Goal: Task Accomplishment & Management: Use online tool/utility

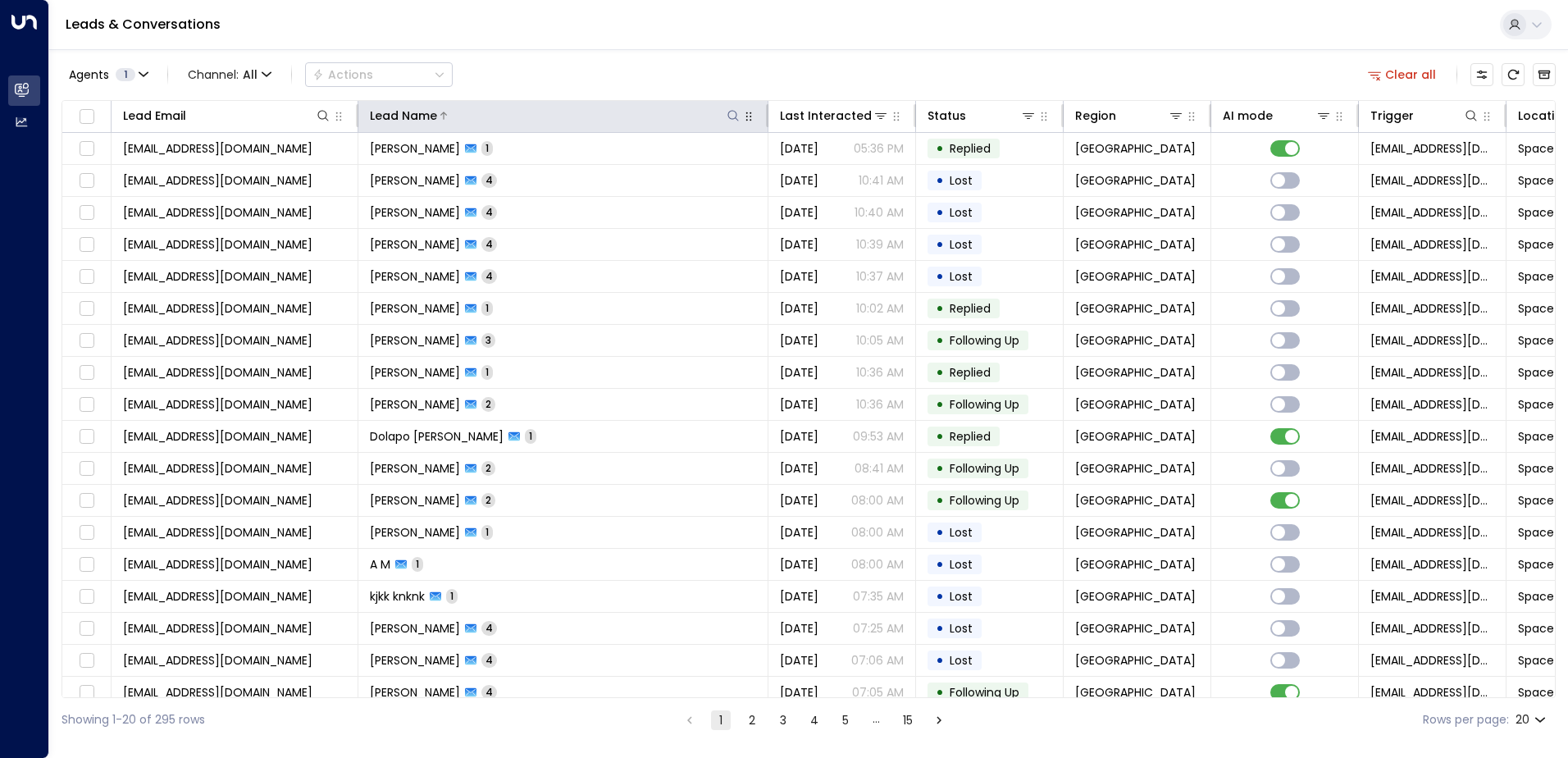
click at [737, 118] on icon at bounding box center [733, 116] width 13 height 13
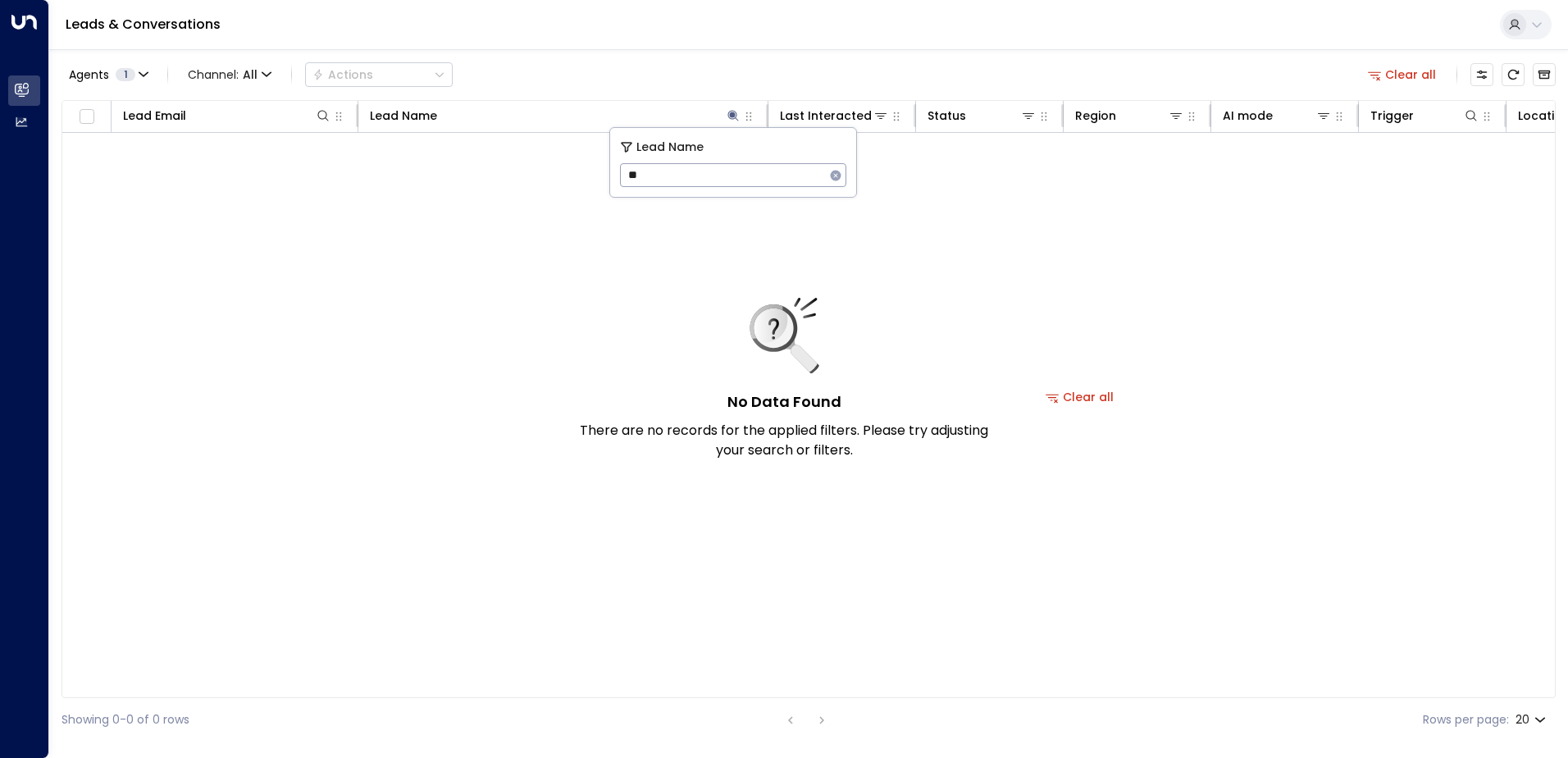
type input "*"
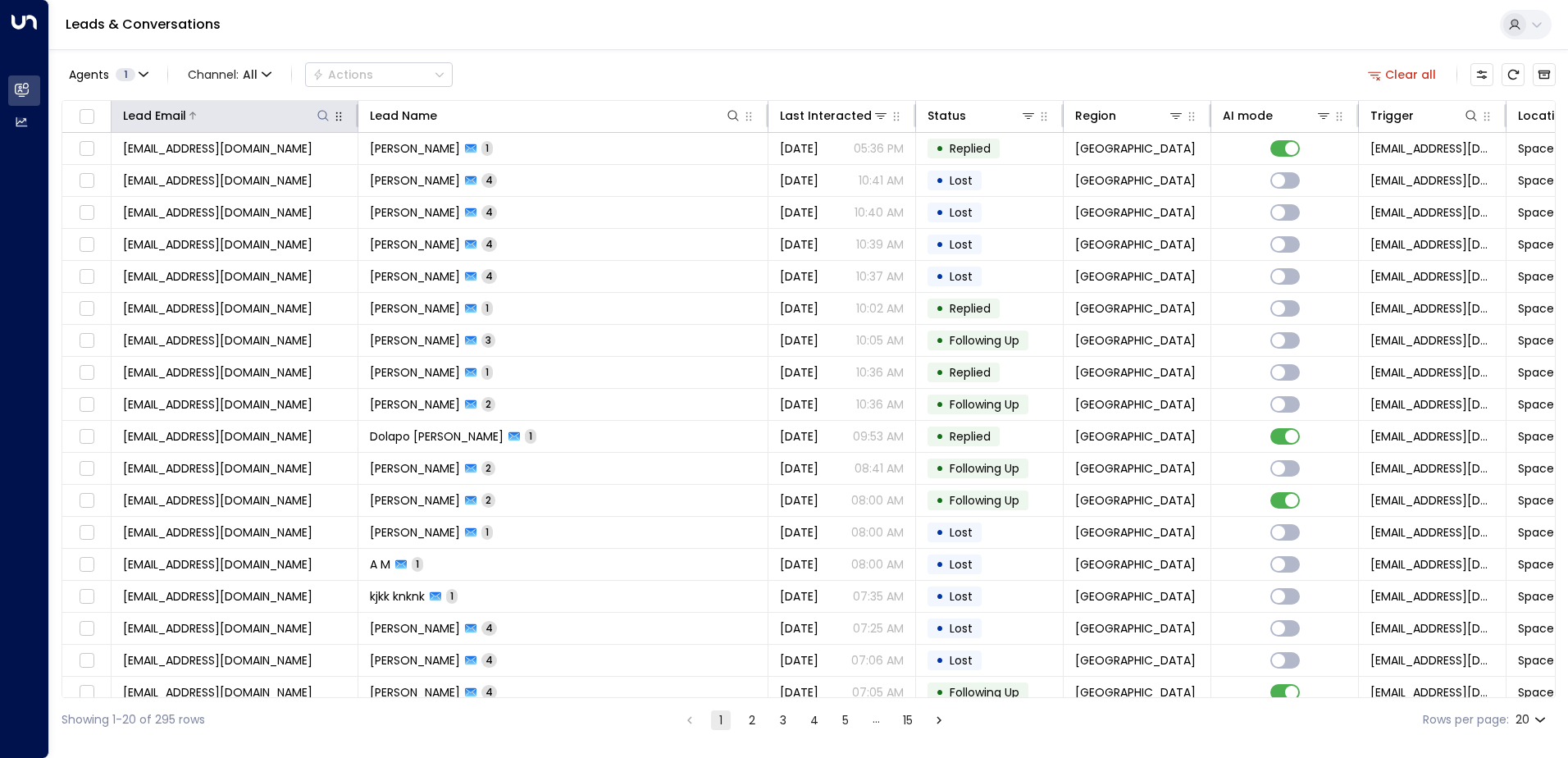
click at [322, 120] on icon at bounding box center [323, 116] width 13 height 13
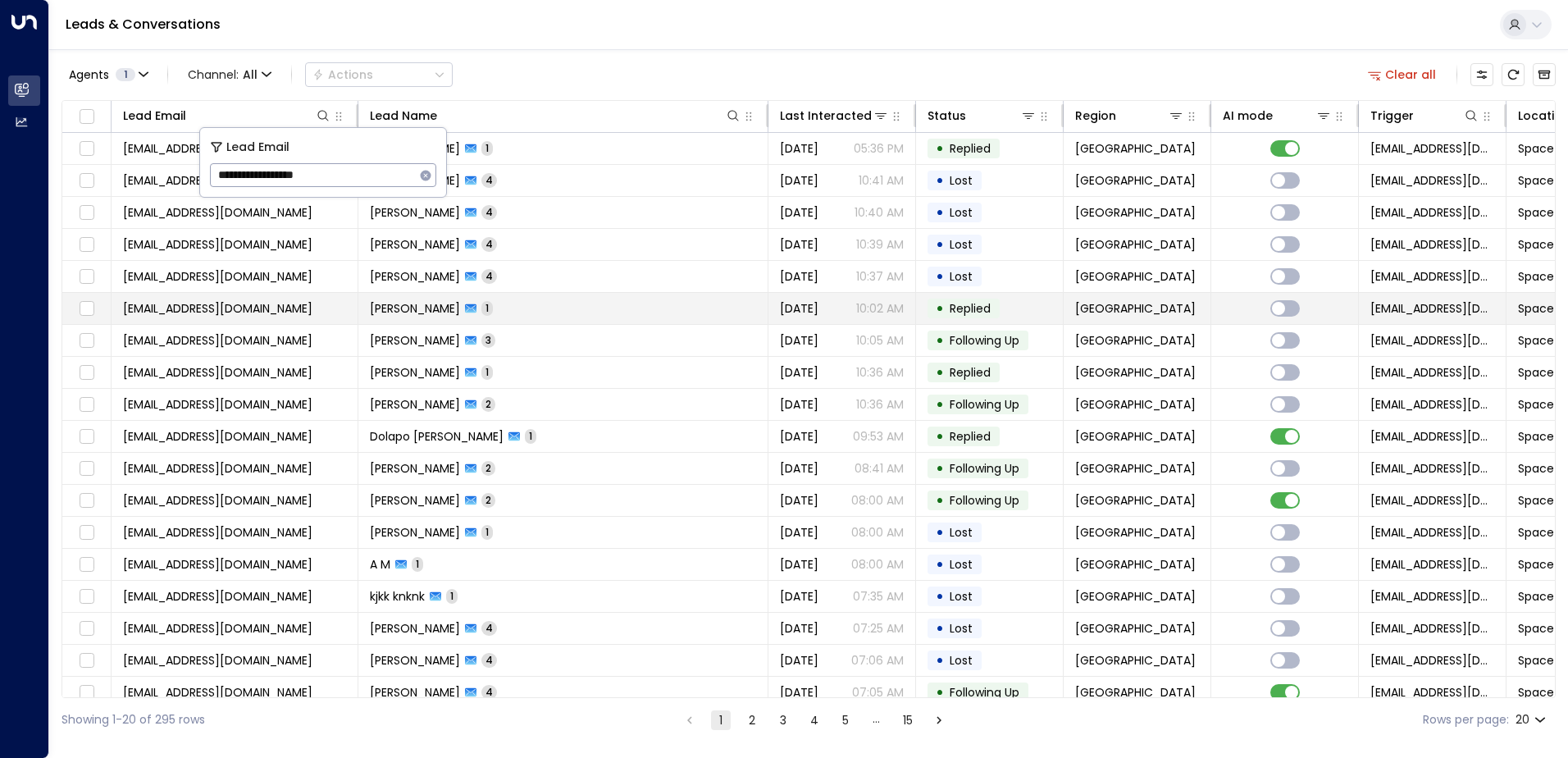
type input "**********"
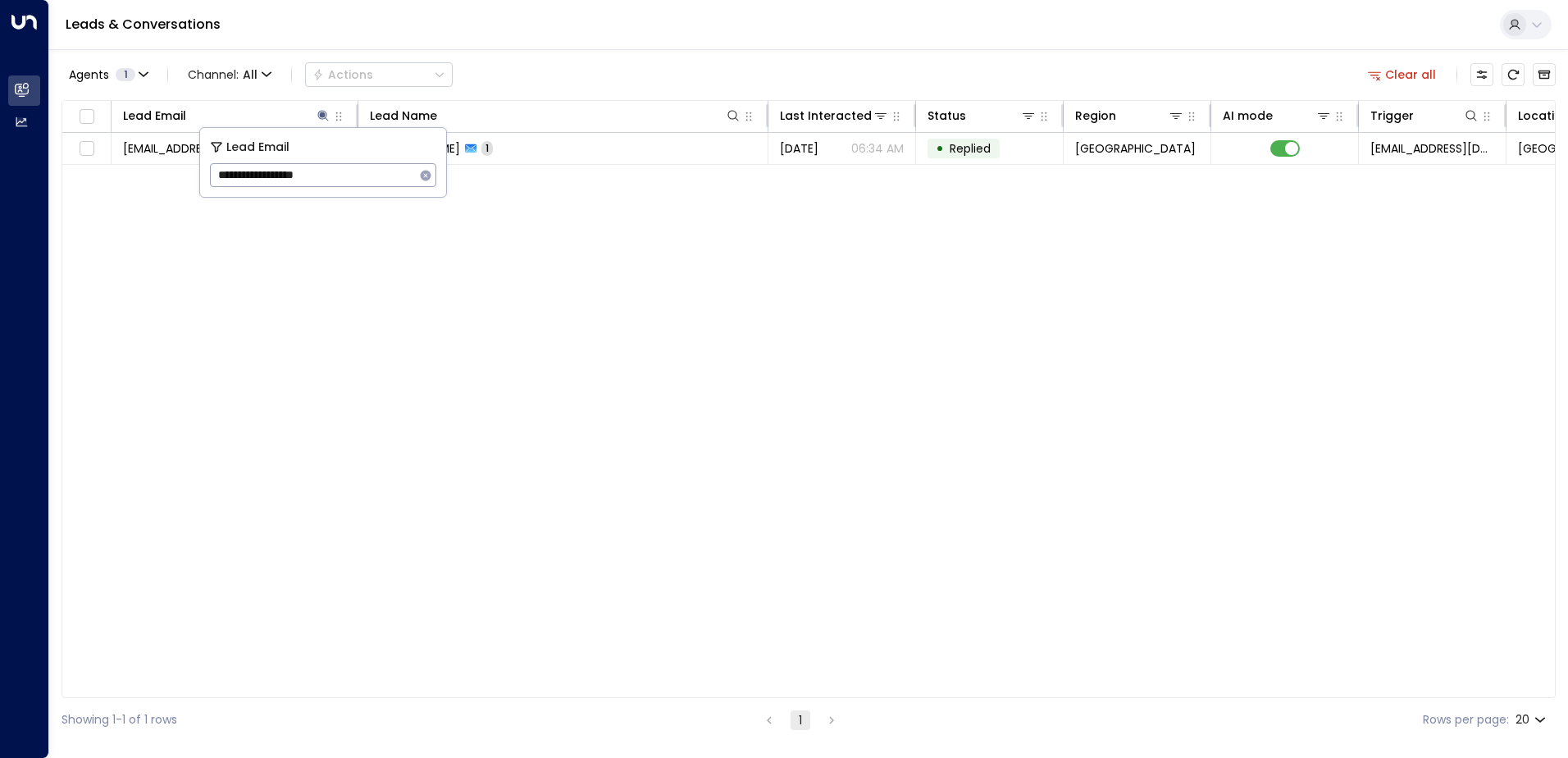
click at [652, 96] on div "Agents 1 Channel: All Actions Clear all Lead Email Lead Name Last Interacted St…" at bounding box center [808, 395] width 1495 height 692
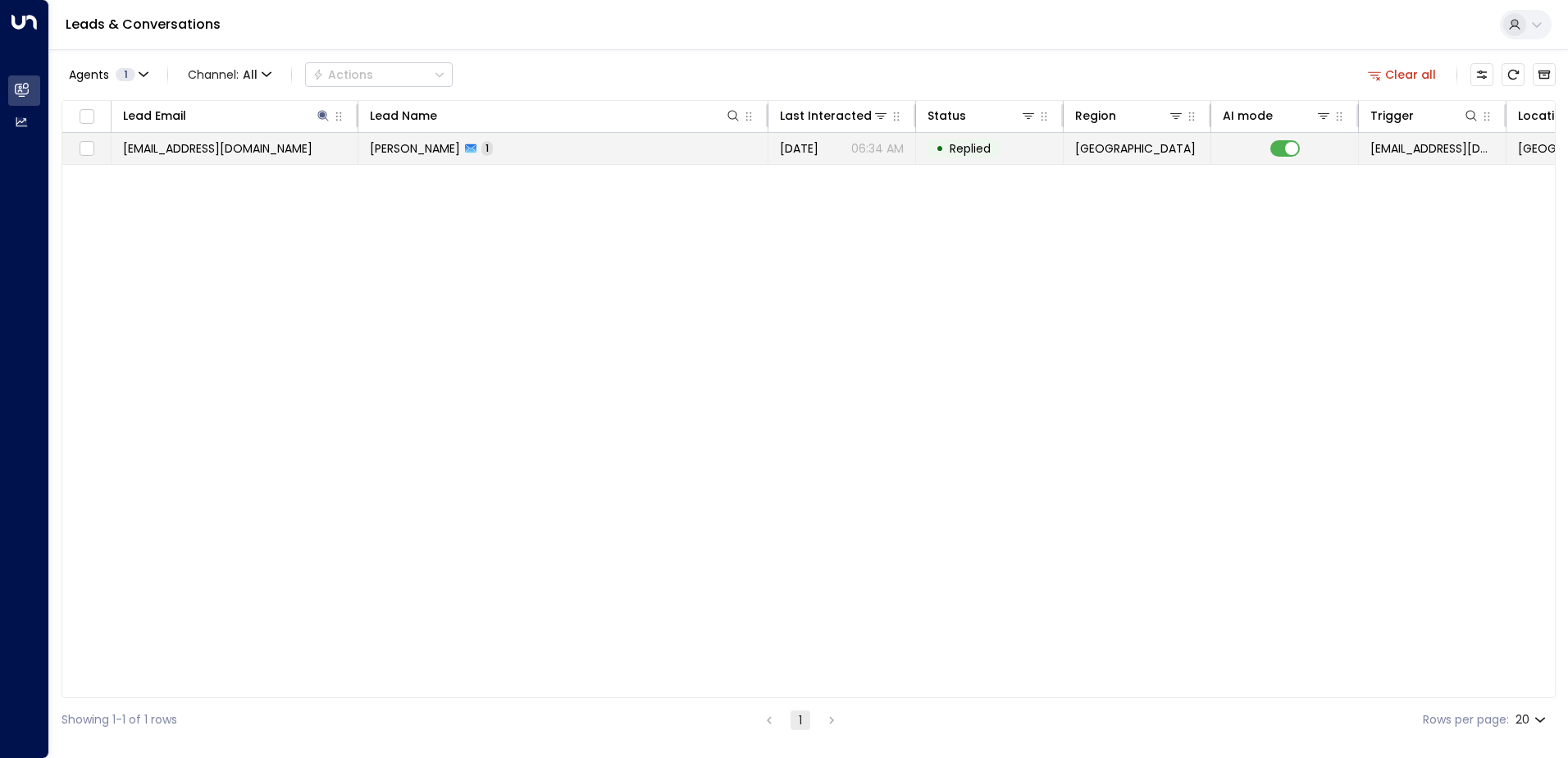
click at [684, 153] on td "[PERSON_NAME] 1" at bounding box center [564, 148] width 410 height 31
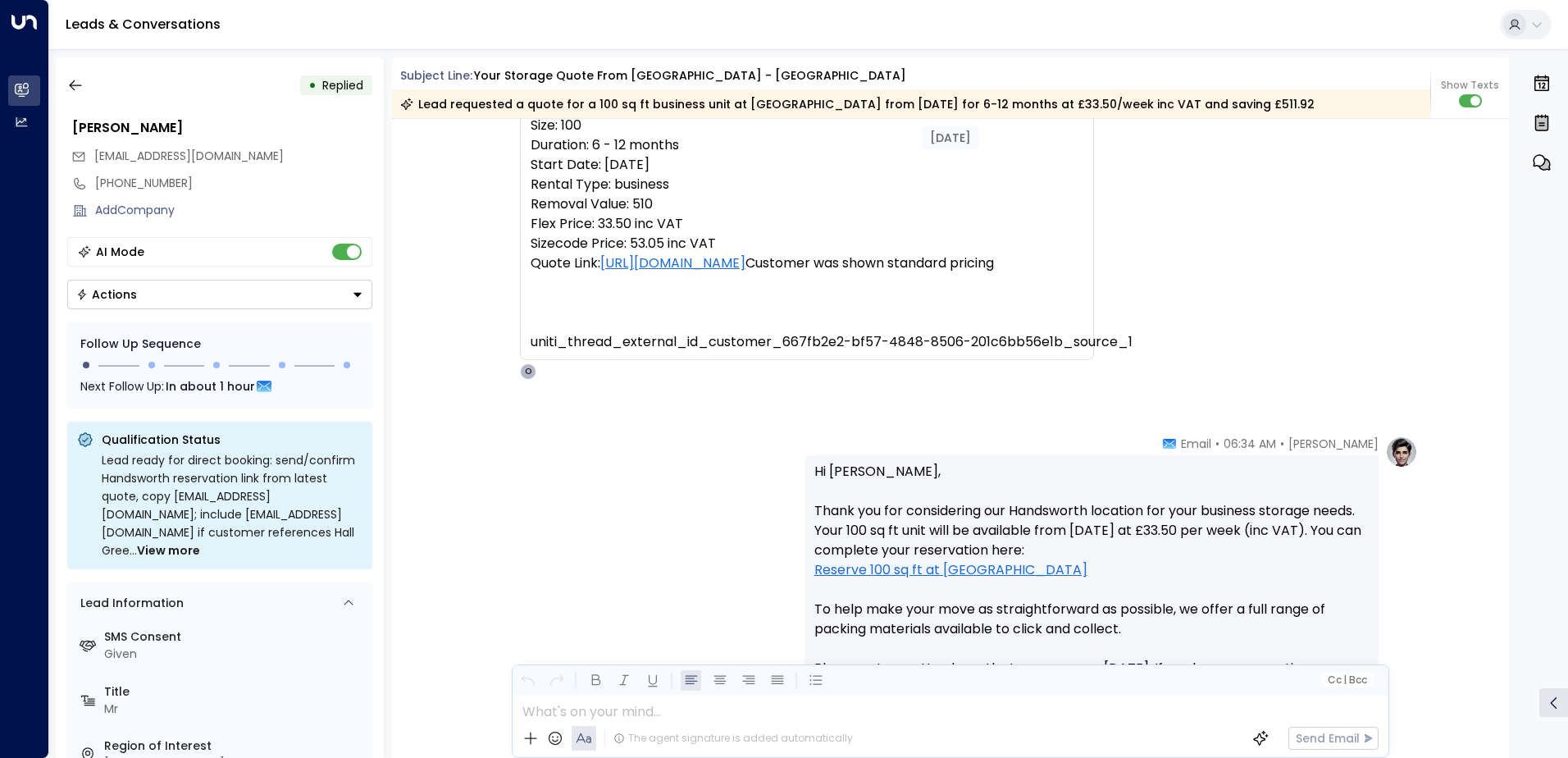
scroll to position [820, 0]
